Goal: Find specific page/section: Find specific page/section

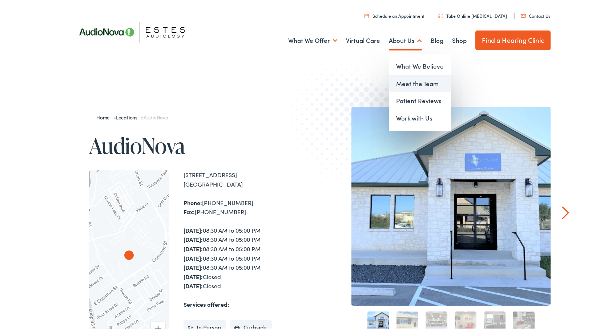
click at [412, 83] on link "Meet the Team" at bounding box center [420, 82] width 62 height 17
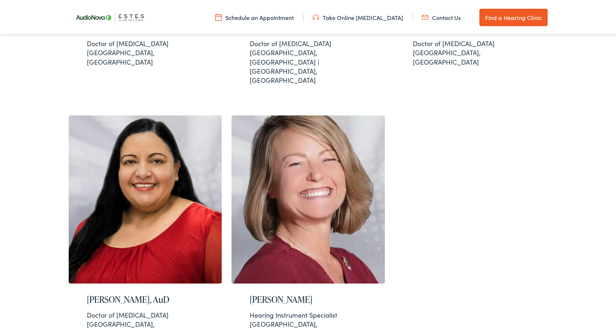
scroll to position [727, 0]
click at [262, 309] on div "Hearing Instrument Specialist" at bounding box center [308, 313] width 117 height 9
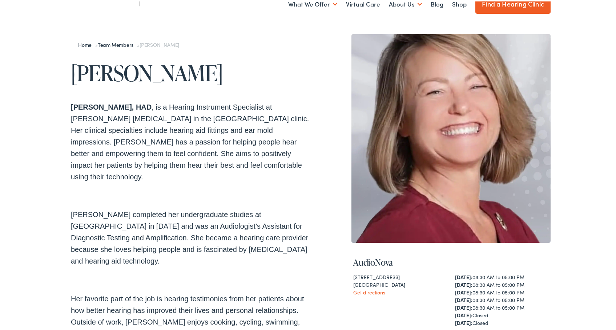
scroll to position [73, 0]
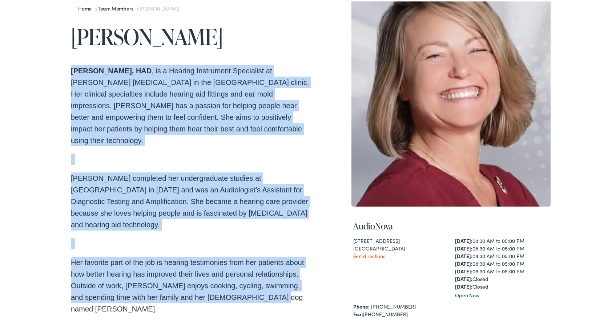
drag, startPoint x: 273, startPoint y: 288, endPoint x: 51, endPoint y: 49, distance: 326.1
click at [51, 49] on div "Home » Team Members » Toni Bailey Toni Bailey Toni Bailey, HAD , is a Hearing I…" at bounding box center [310, 211] width 621 height 452
drag, startPoint x: 51, startPoint y: 49, endPoint x: 92, endPoint y: 85, distance: 54.1
copy div "Toni Bailey, HAD , is a Hearing Instrument Specialist at Estes Audiology in the…"
